Goal: Check status: Check status

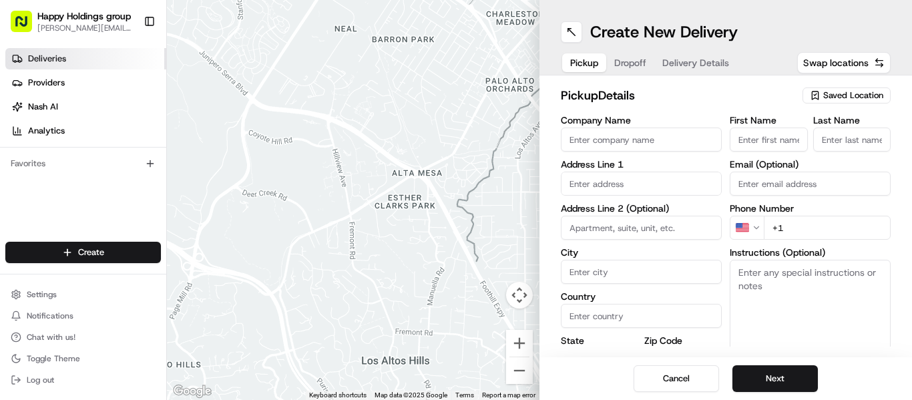
click at [53, 59] on span "Deliveries" at bounding box center [47, 59] width 38 height 12
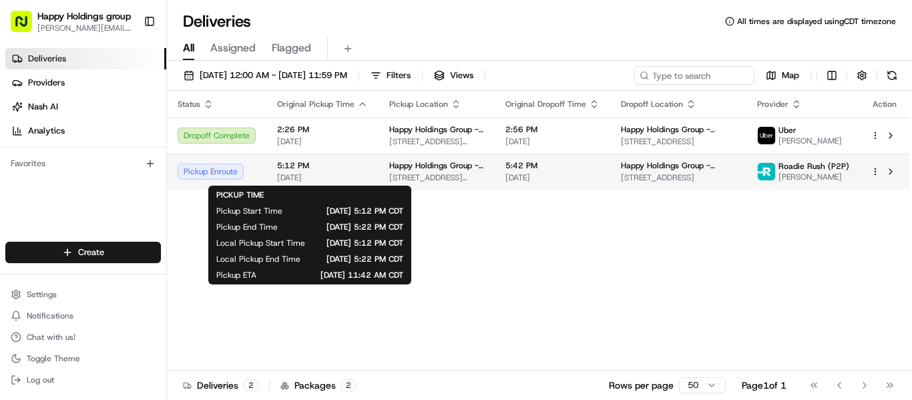
click at [342, 173] on span "[DATE]" at bounding box center [322, 177] width 91 height 11
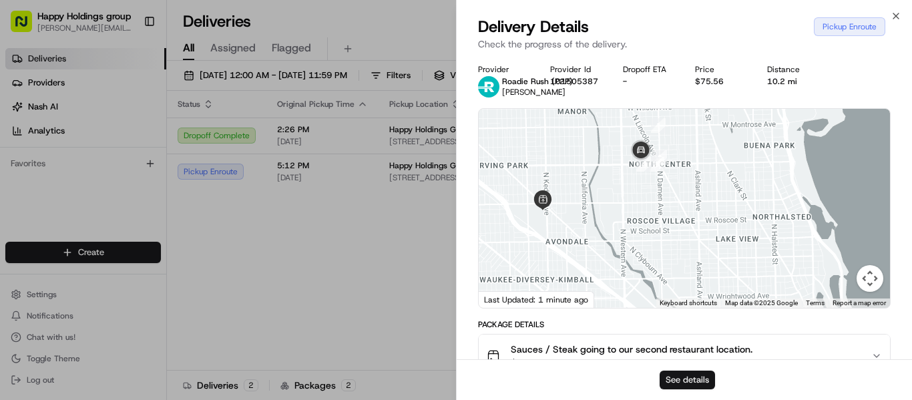
click at [698, 382] on button "See details" at bounding box center [687, 379] width 55 height 19
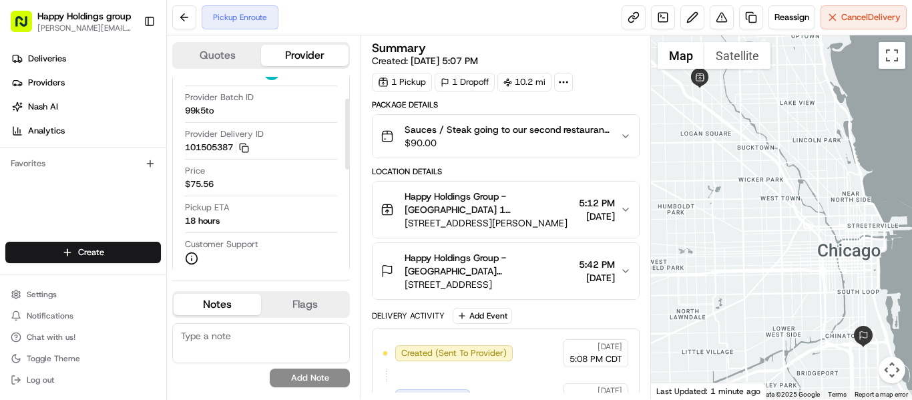
scroll to position [60, 0]
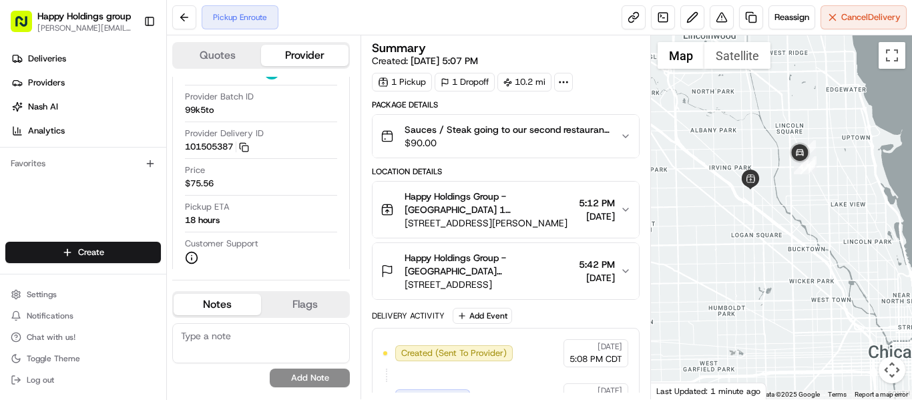
drag, startPoint x: 724, startPoint y: 140, endPoint x: 775, endPoint y: 242, distance: 114.3
click at [775, 242] on div at bounding box center [781, 217] width 261 height 364
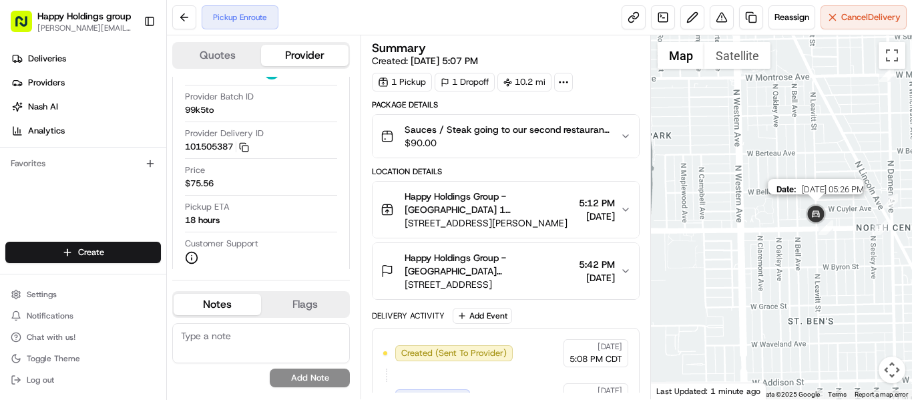
drag, startPoint x: 879, startPoint y: 203, endPoint x: 777, endPoint y: 226, distance: 104.1
click at [802, 226] on img at bounding box center [815, 215] width 27 height 27
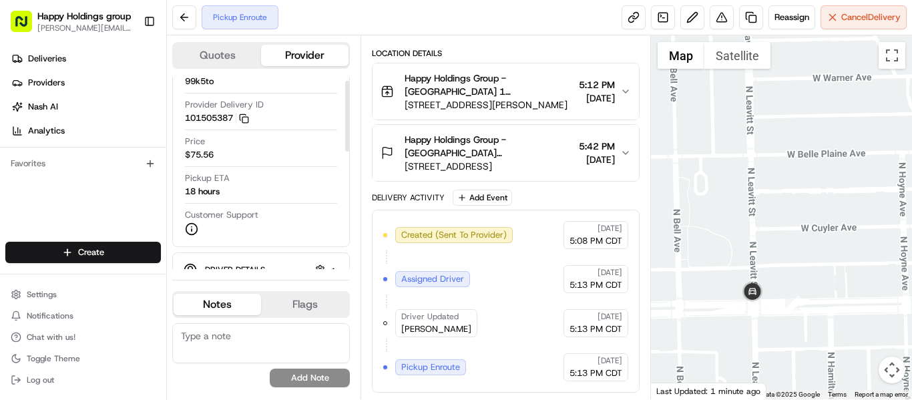
scroll to position [0, 0]
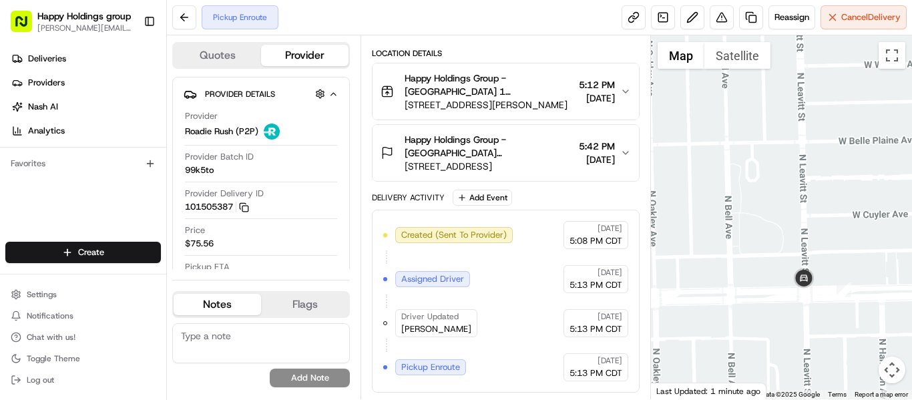
drag, startPoint x: 742, startPoint y: 252, endPoint x: 801, endPoint y: 234, distance: 61.6
click at [801, 234] on div at bounding box center [781, 217] width 261 height 364
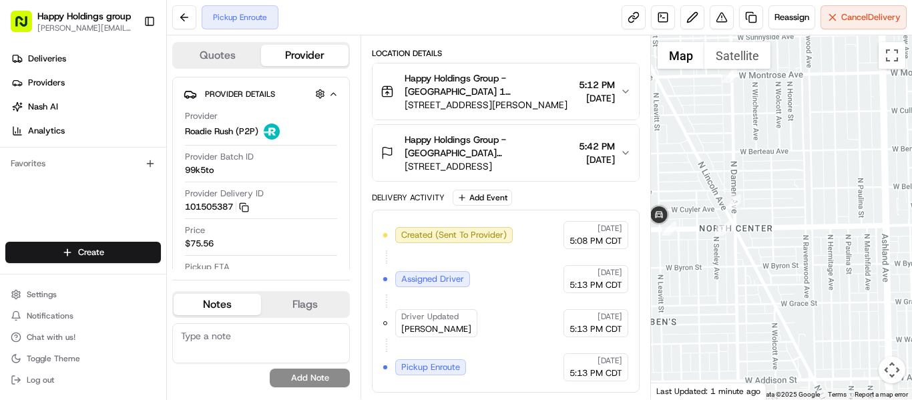
drag, startPoint x: 905, startPoint y: 231, endPoint x: 747, endPoint y: 210, distance: 158.9
click at [747, 210] on div at bounding box center [781, 217] width 261 height 364
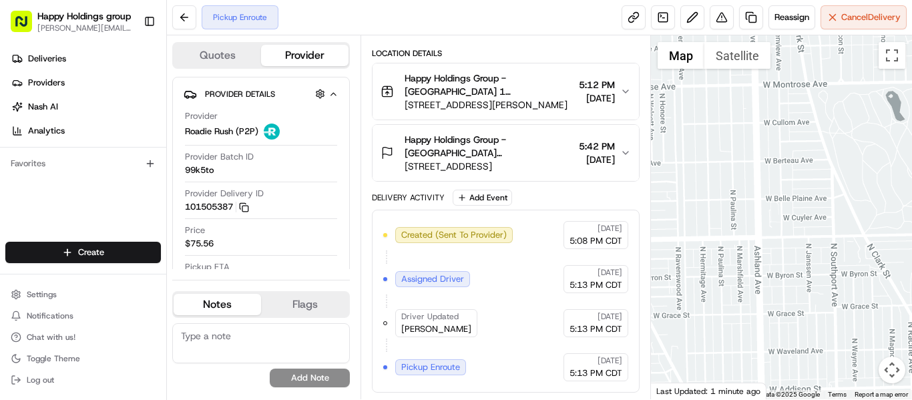
drag, startPoint x: 822, startPoint y: 242, endPoint x: 692, endPoint y: 254, distance: 130.1
click at [692, 254] on div at bounding box center [781, 217] width 261 height 364
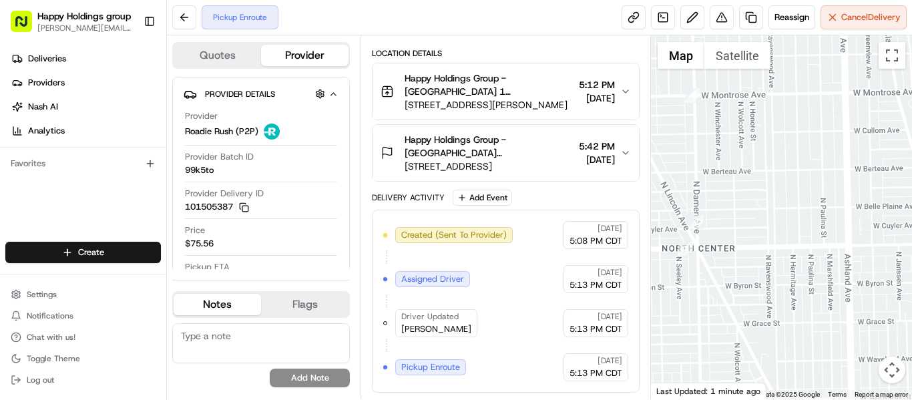
drag, startPoint x: 775, startPoint y: 234, endPoint x: 860, endPoint y: 248, distance: 85.9
click at [860, 248] on div at bounding box center [781, 217] width 261 height 364
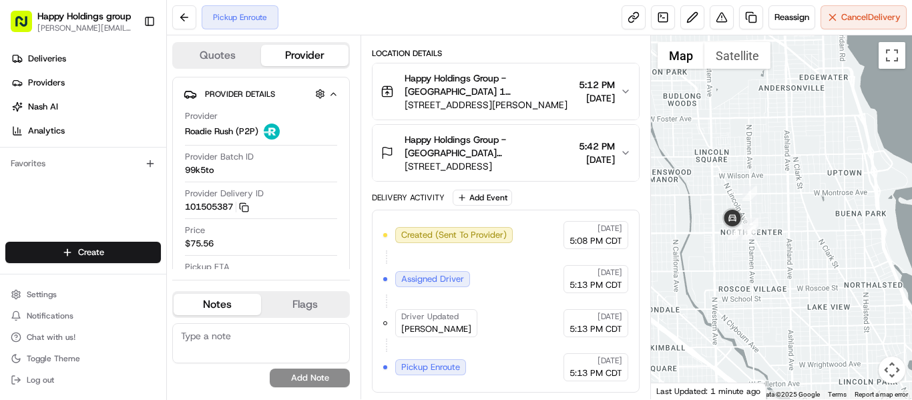
drag, startPoint x: 860, startPoint y: 252, endPoint x: 790, endPoint y: 234, distance: 71.6
click at [790, 234] on div at bounding box center [781, 217] width 261 height 364
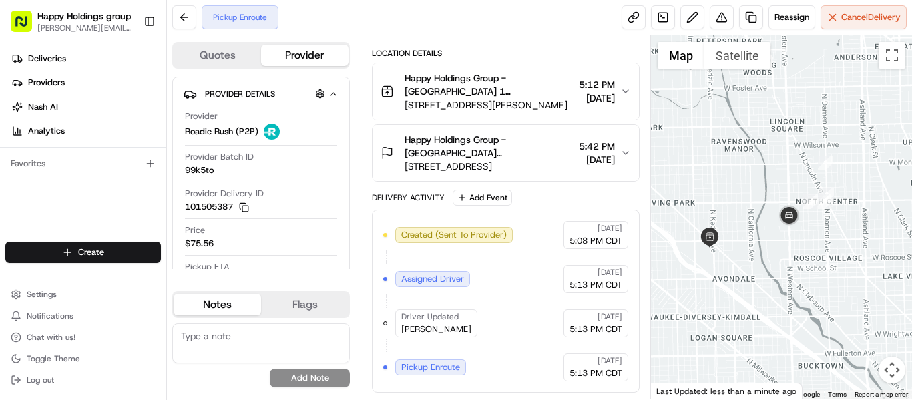
drag, startPoint x: 732, startPoint y: 288, endPoint x: 812, endPoint y: 258, distance: 85.2
click at [812, 258] on div at bounding box center [781, 217] width 261 height 364
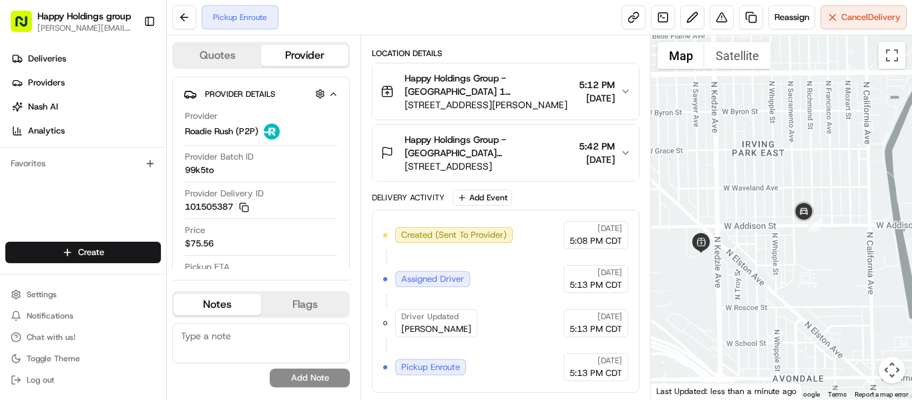
drag, startPoint x: 724, startPoint y: 238, endPoint x: 765, endPoint y: 216, distance: 46.3
click at [765, 216] on div at bounding box center [781, 217] width 261 height 364
